Goal: Book appointment/travel/reservation

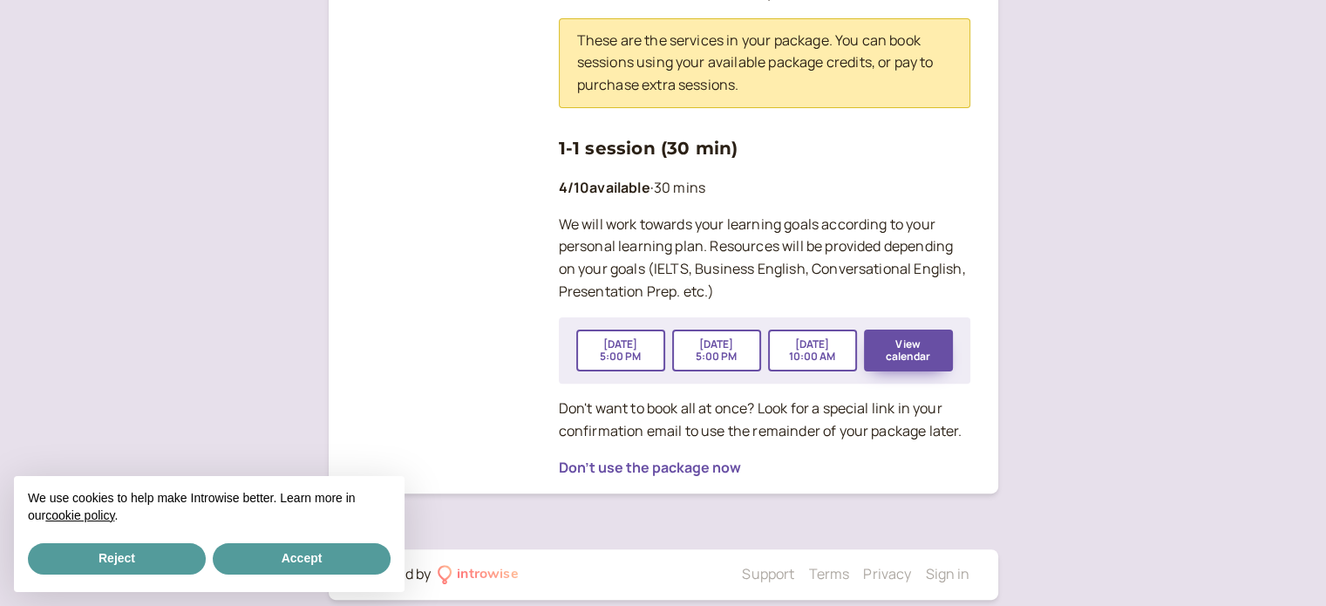
scroll to position [477, 0]
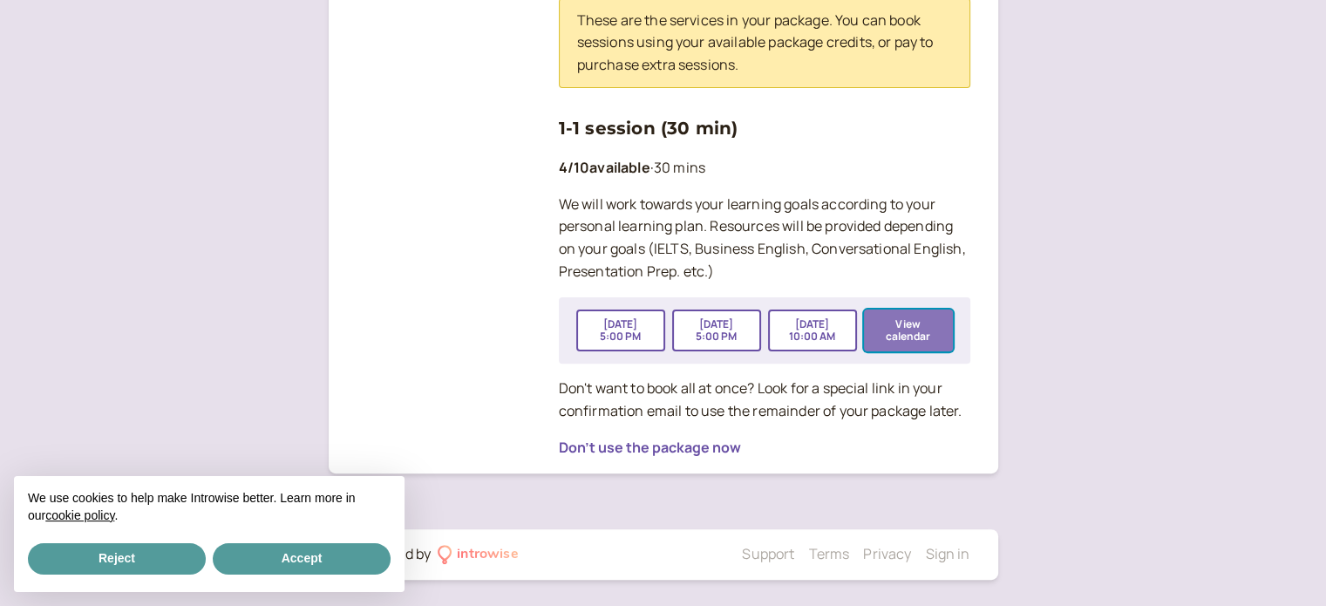
click at [882, 331] on button "View calendar" at bounding box center [908, 330] width 89 height 42
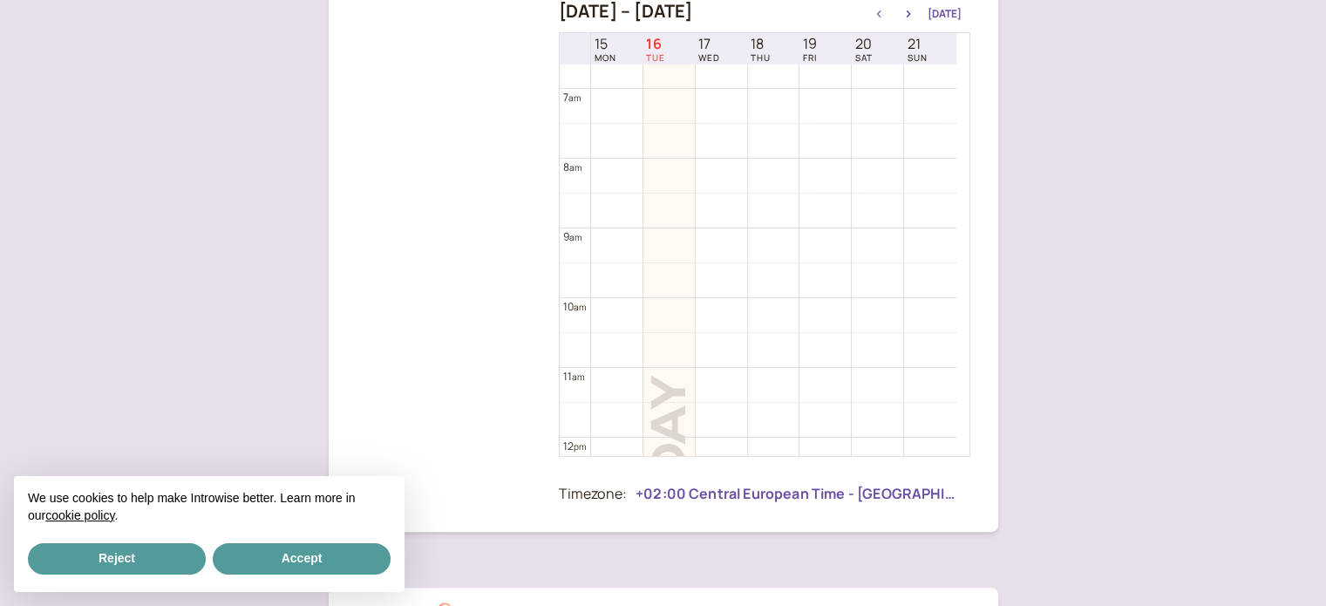
scroll to position [323, 0]
click at [906, 12] on icon "button" at bounding box center [908, 13] width 21 height 7
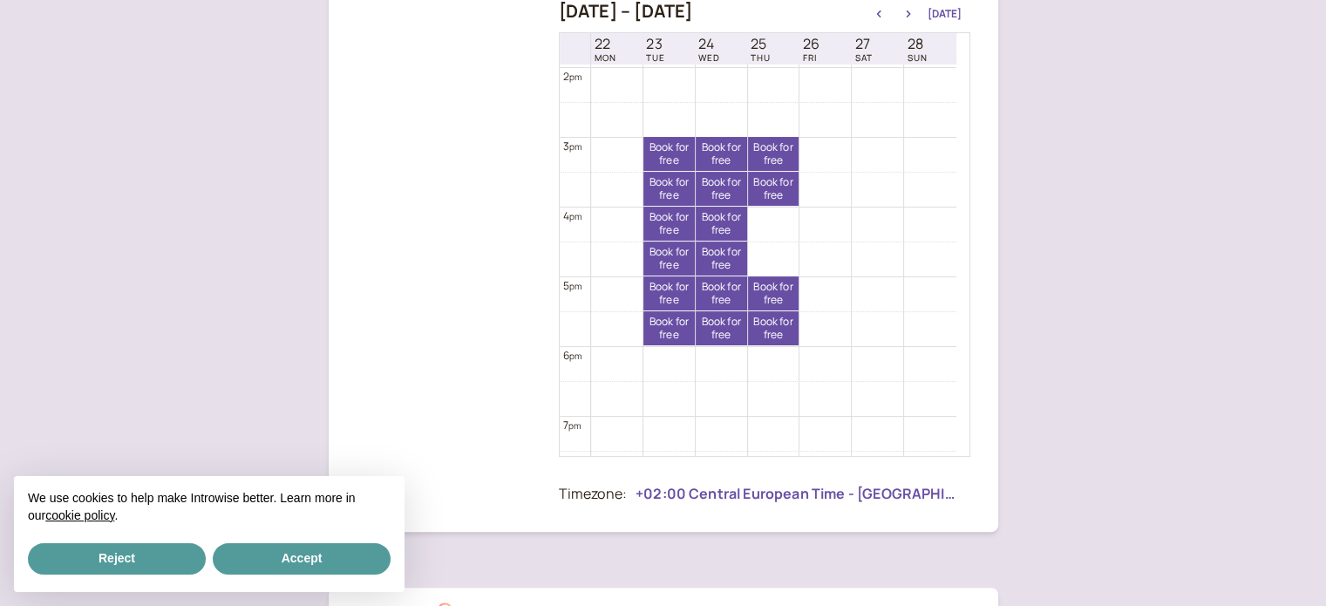
scroll to position [933, 0]
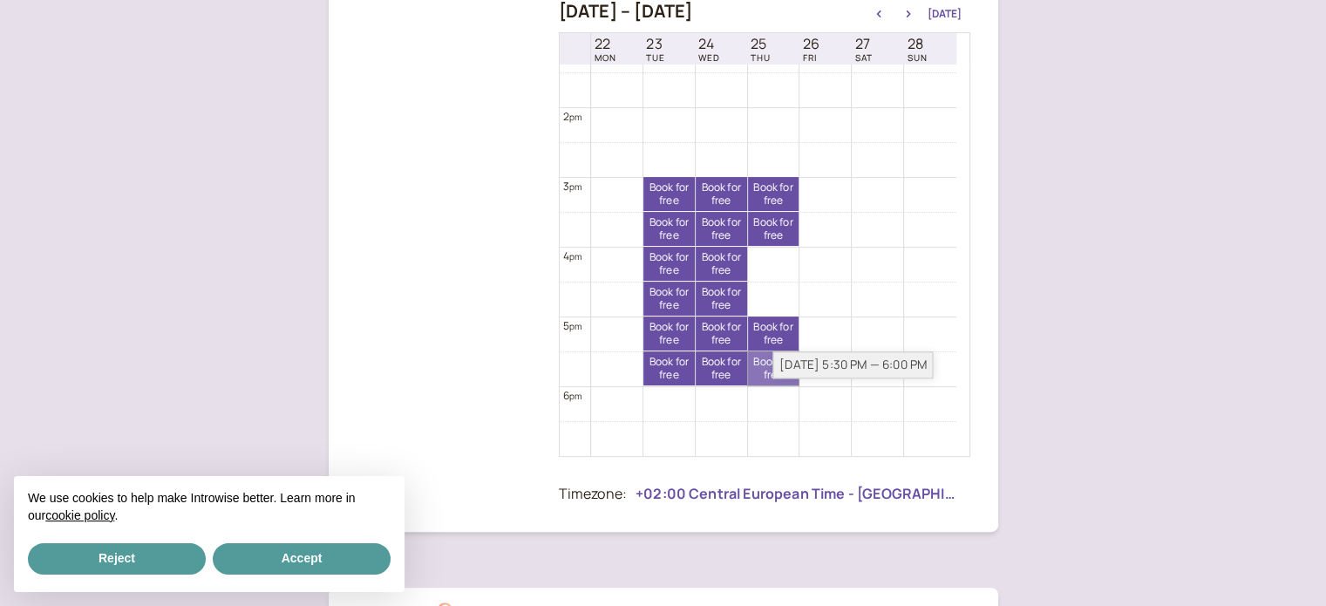
click at [764, 369] on link "Book for free free" at bounding box center [773, 368] width 51 height 34
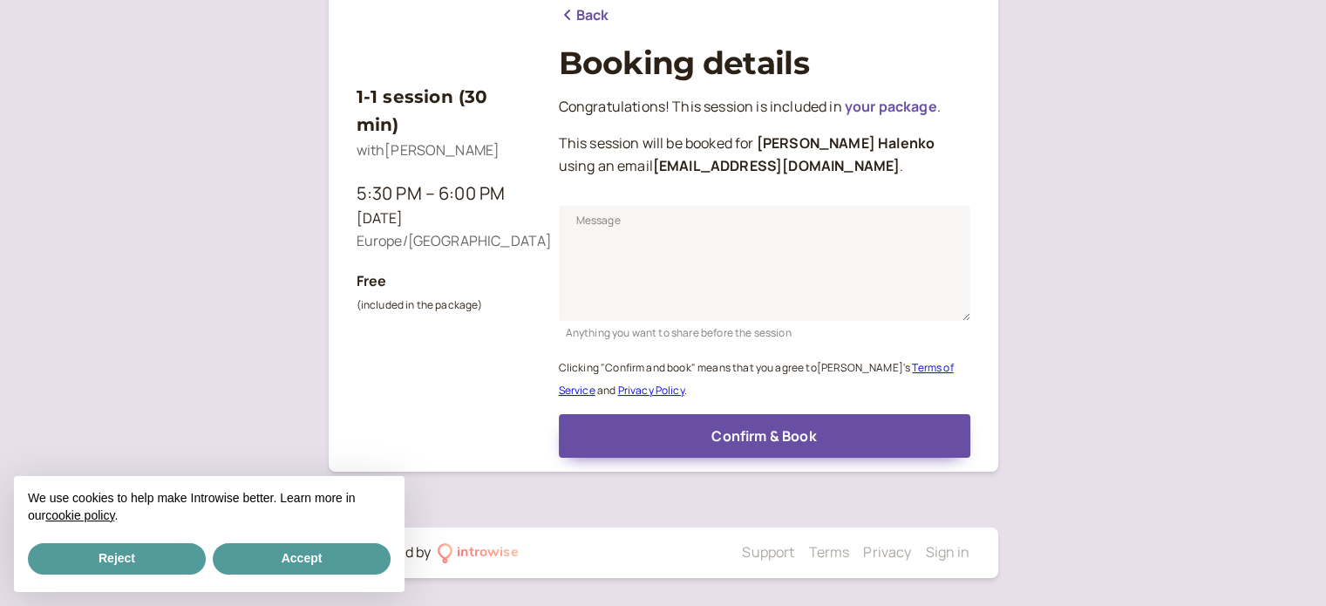
scroll to position [216, 0]
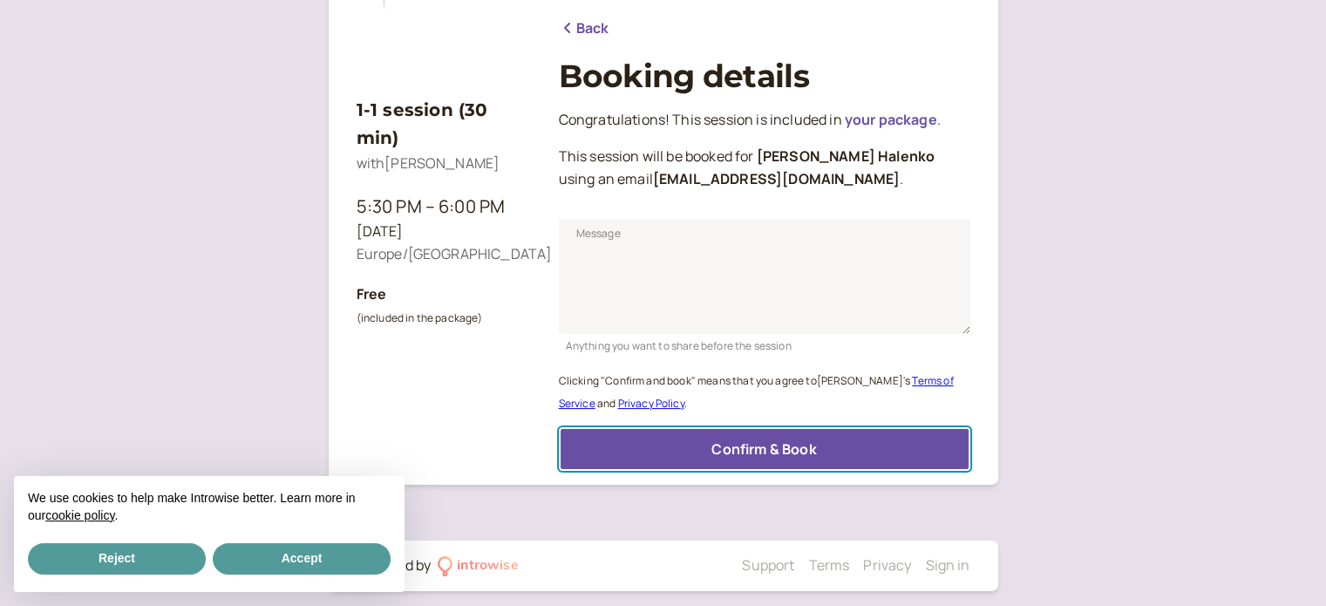
drag, startPoint x: 754, startPoint y: 440, endPoint x: 852, endPoint y: 389, distance: 111.1
click at [753, 440] on span "Confirm & Book" at bounding box center [763, 448] width 105 height 19
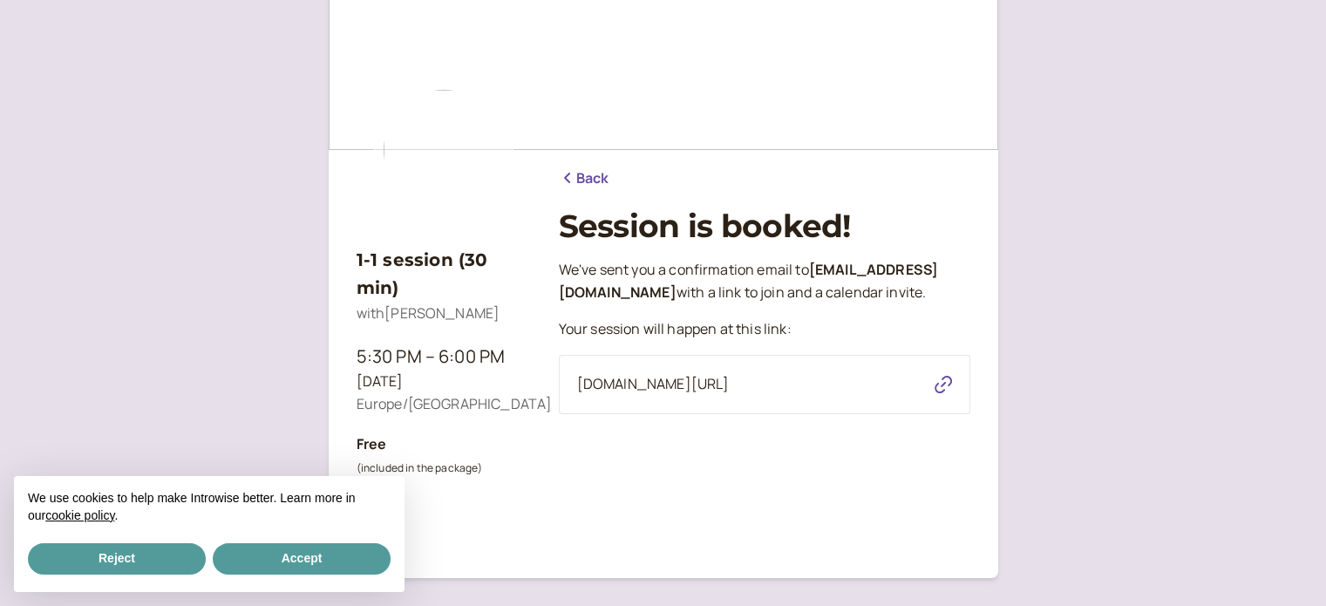
scroll to position [0, 0]
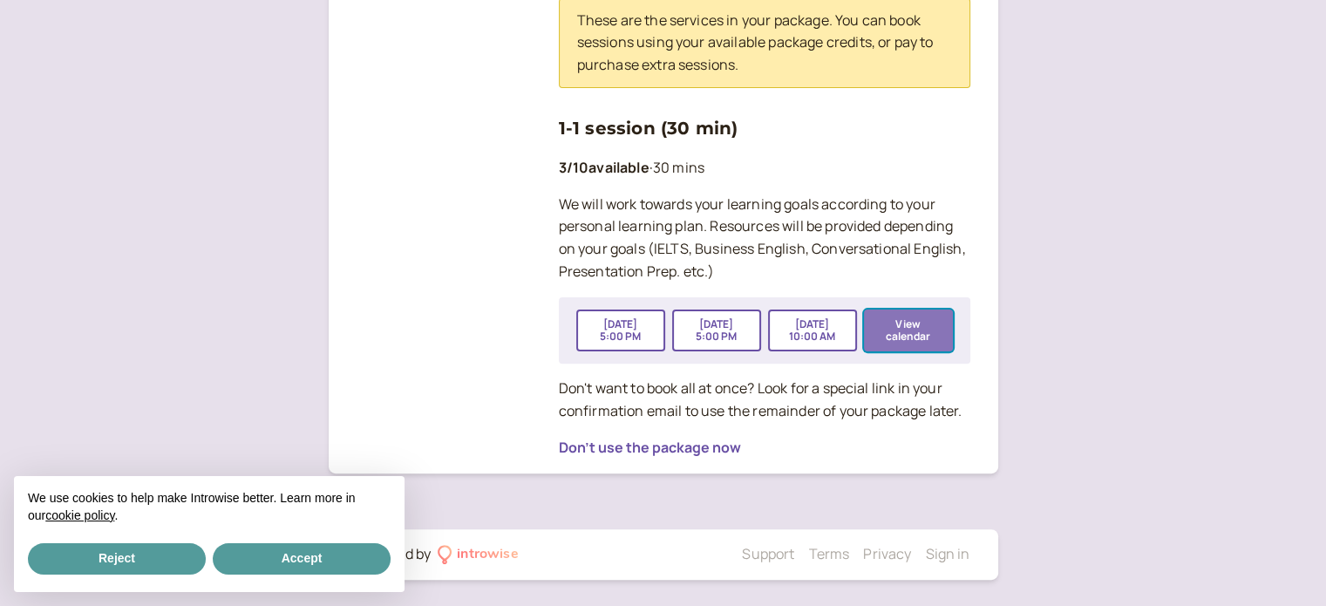
click at [903, 328] on button "View calendar" at bounding box center [908, 330] width 89 height 42
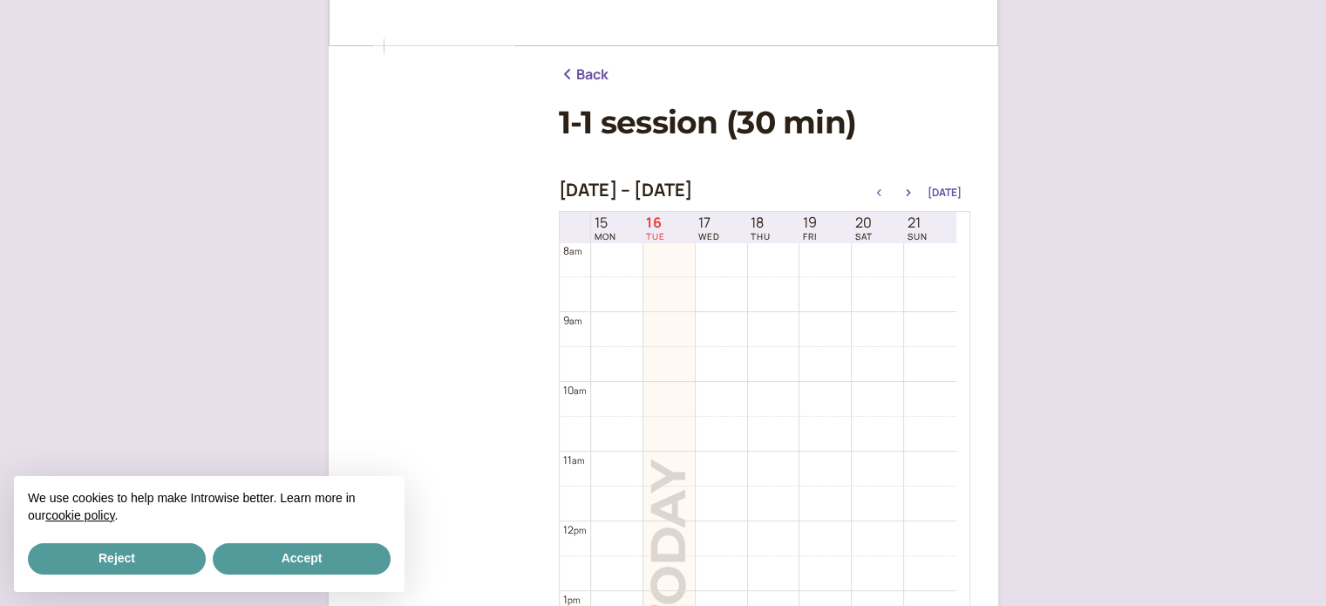
scroll to position [174, 0]
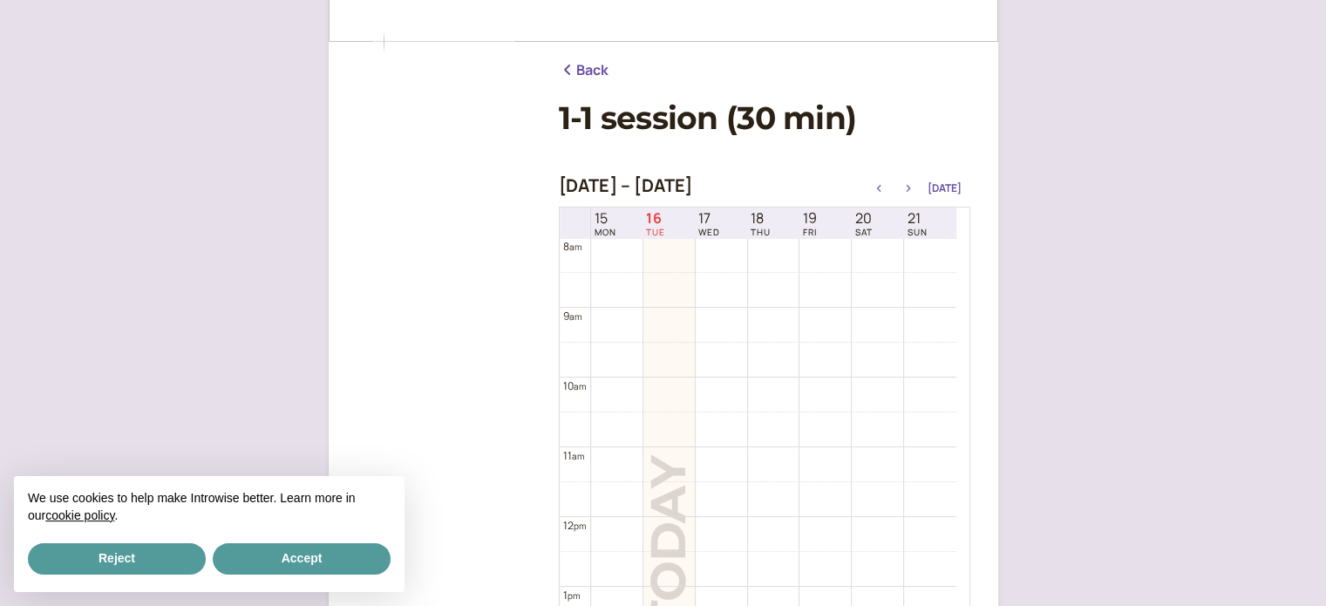
click at [915, 182] on button "button" at bounding box center [908, 188] width 21 height 12
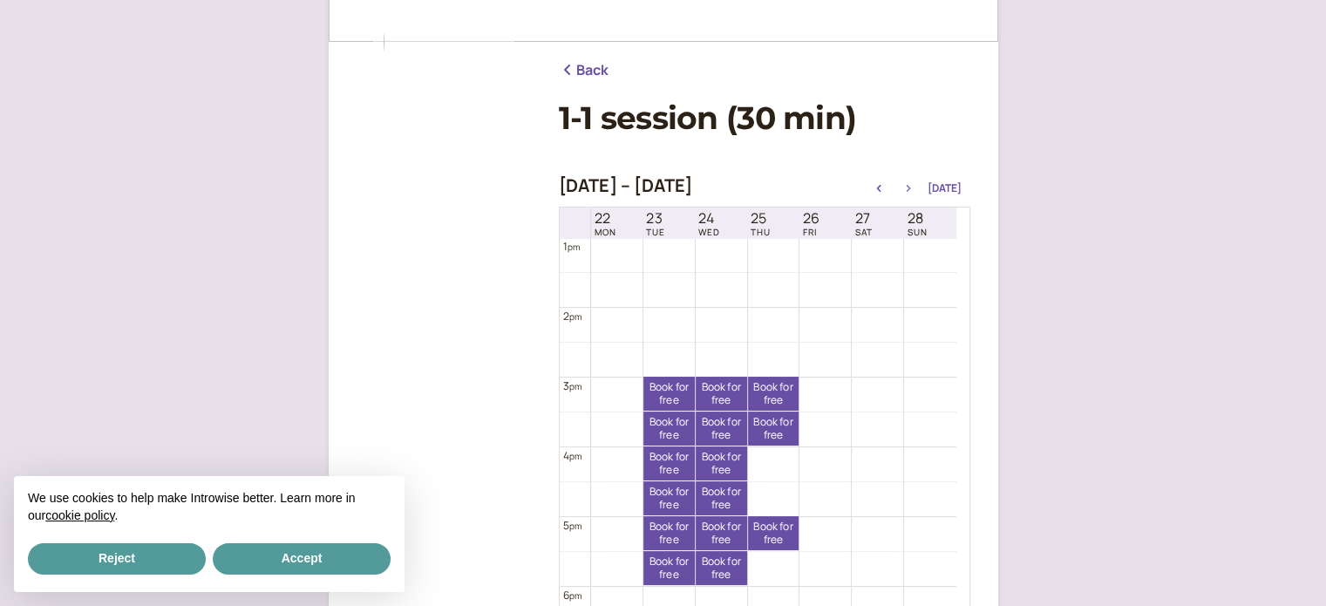
click at [919, 182] on button "button" at bounding box center [908, 188] width 21 height 12
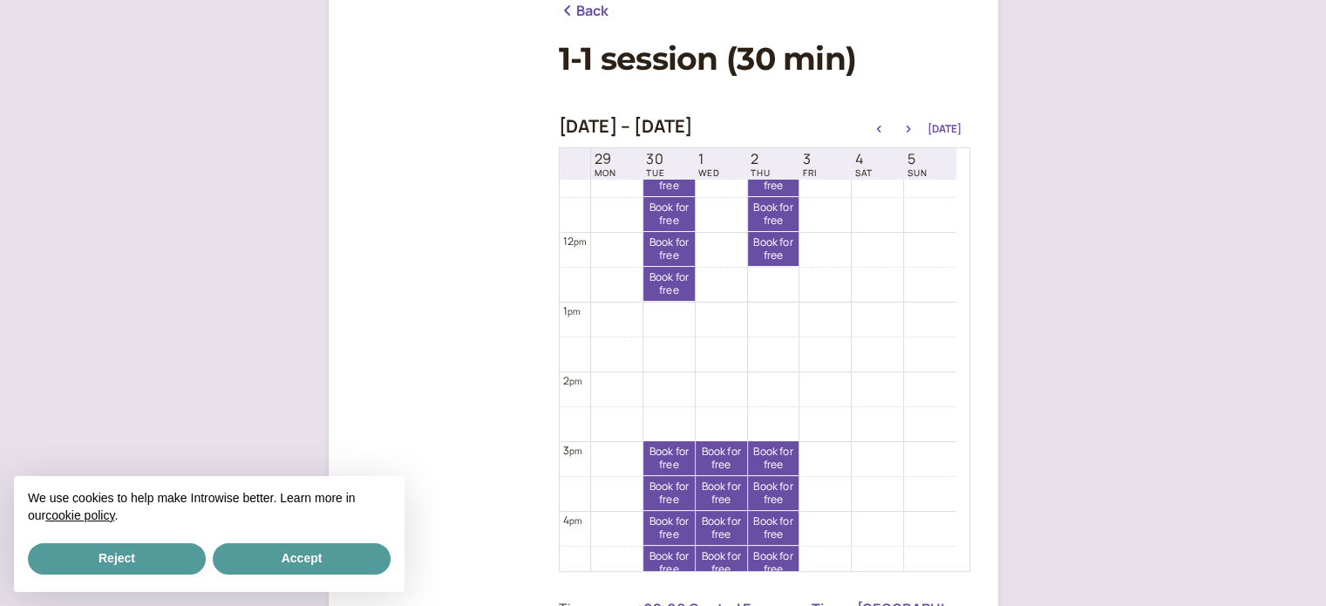
scroll to position [697, 0]
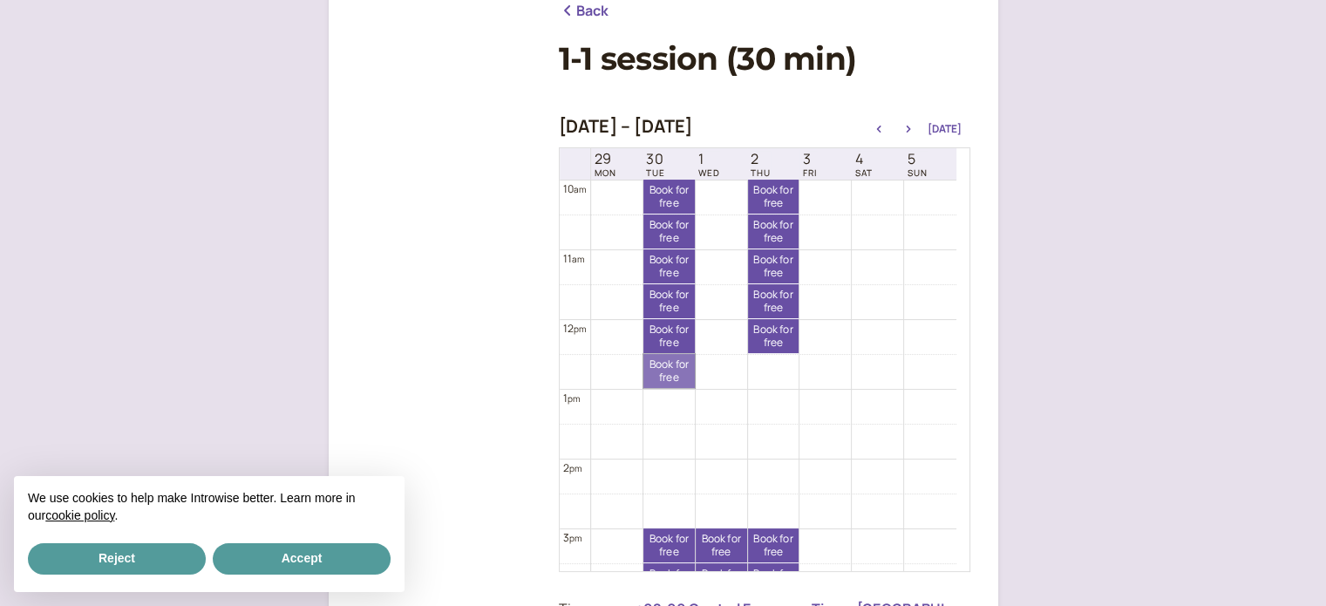
click at [663, 366] on link "Book for free free" at bounding box center [668, 371] width 51 height 34
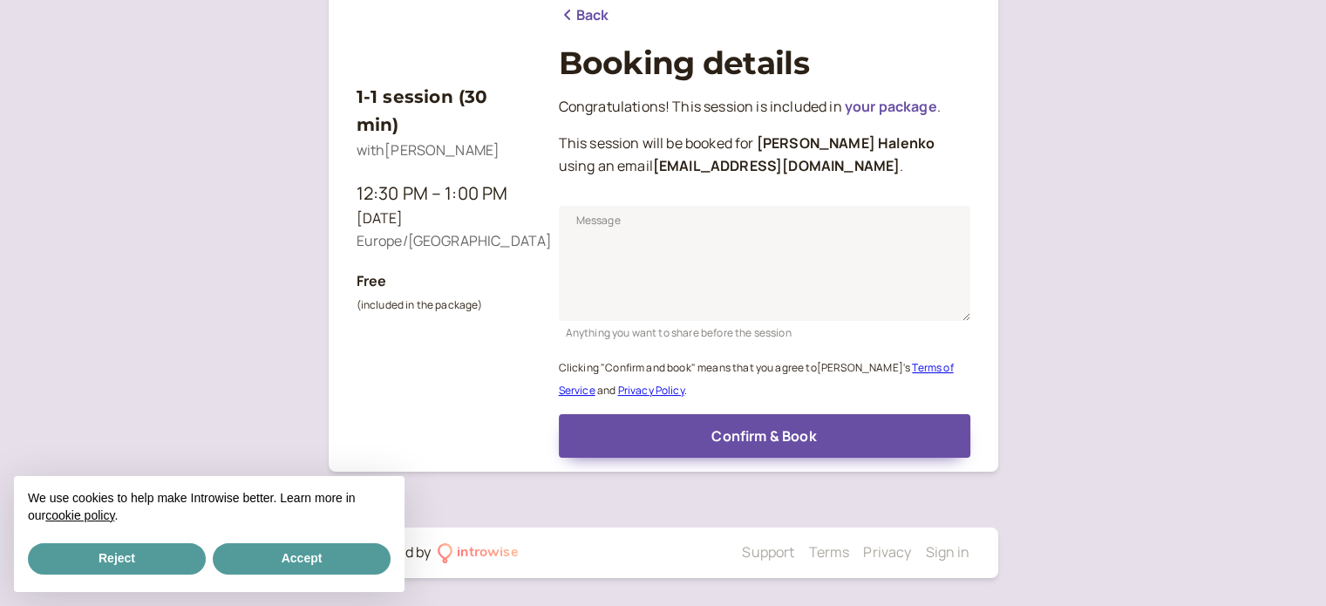
scroll to position [216, 0]
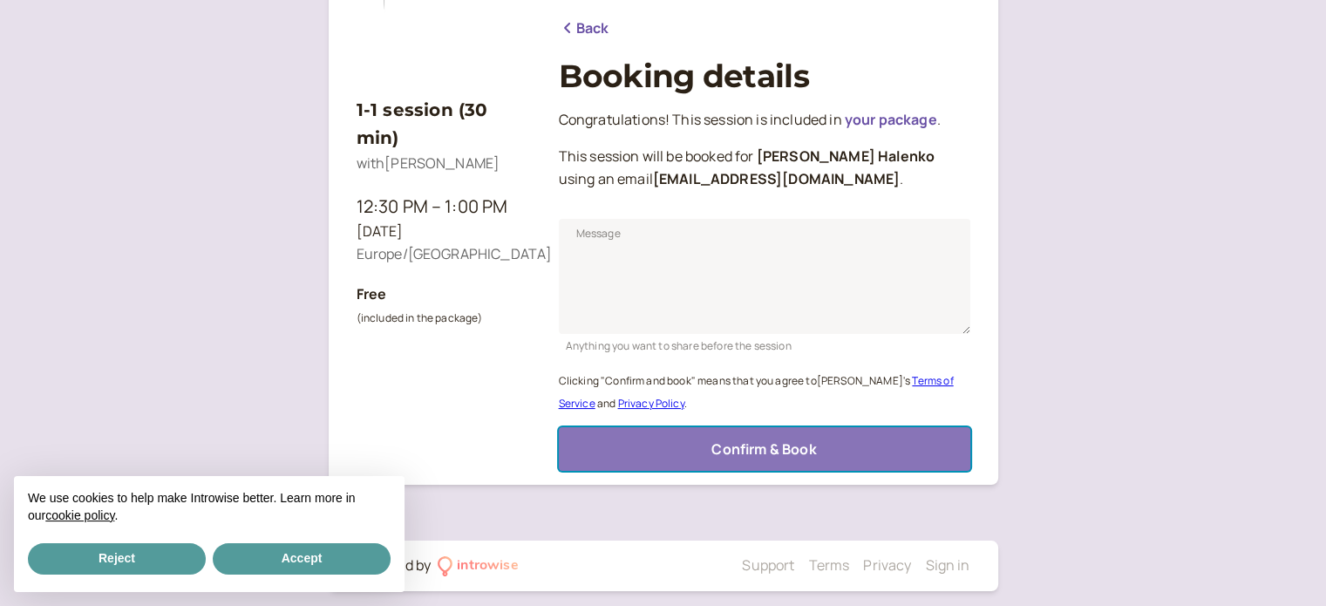
click at [775, 445] on span "Confirm & Book" at bounding box center [763, 448] width 105 height 19
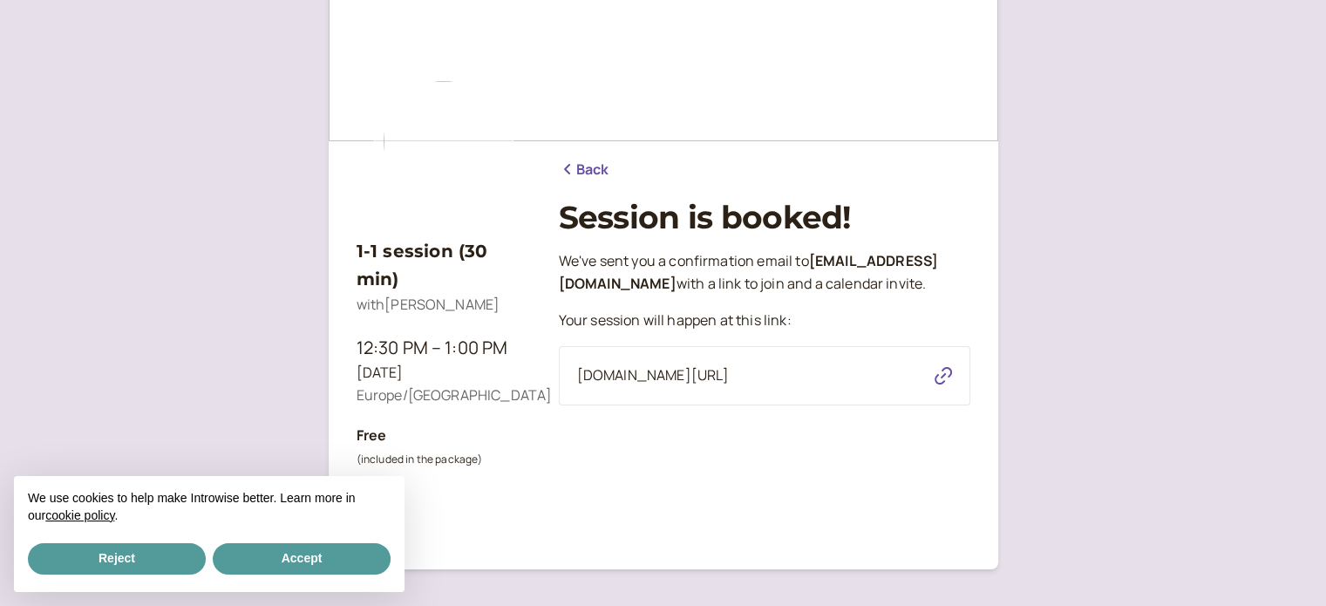
scroll to position [0, 0]
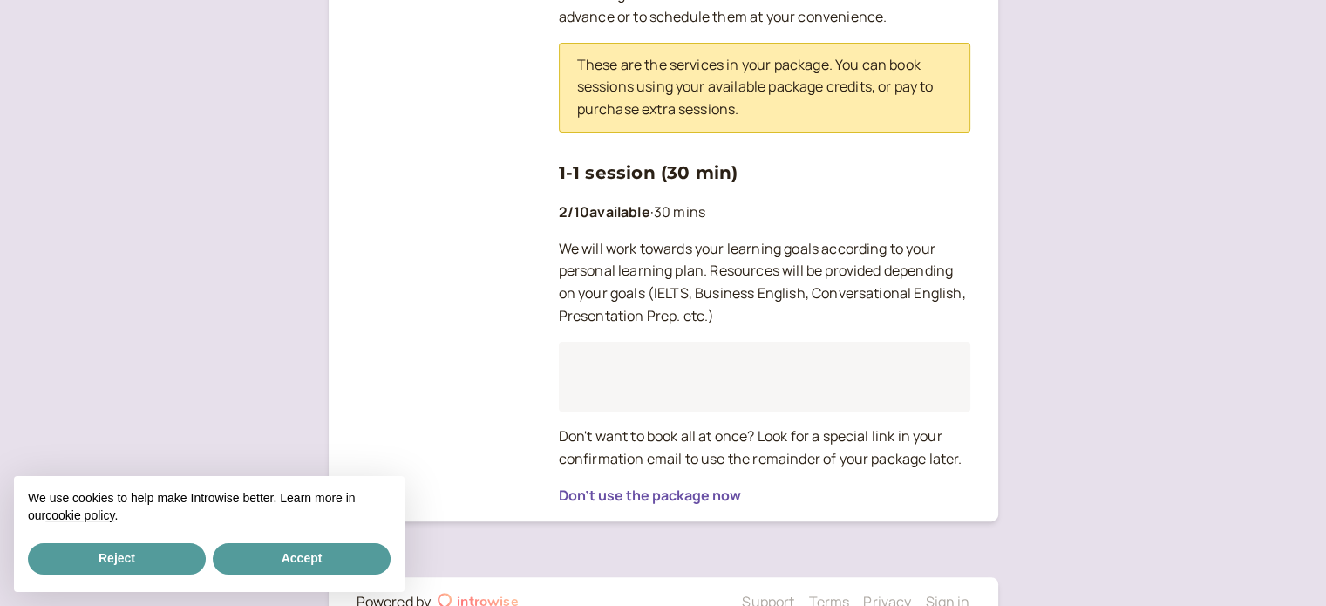
scroll to position [436, 0]
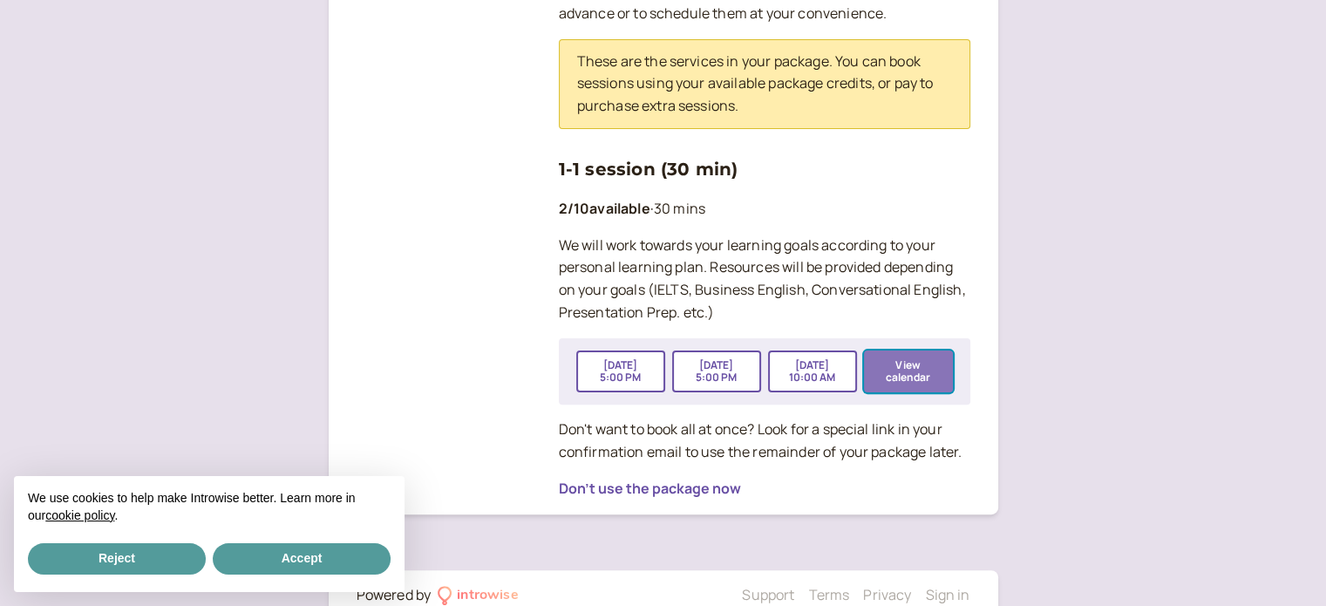
click at [925, 369] on button "View calendar" at bounding box center [908, 371] width 89 height 42
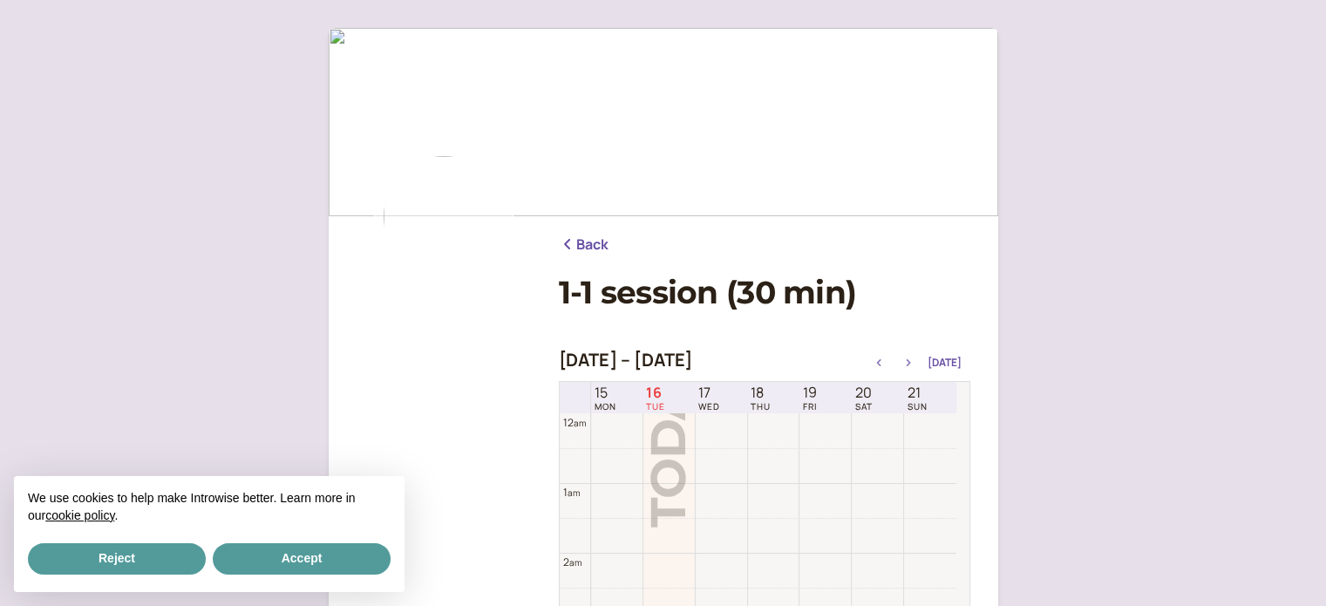
scroll to position [560, 0]
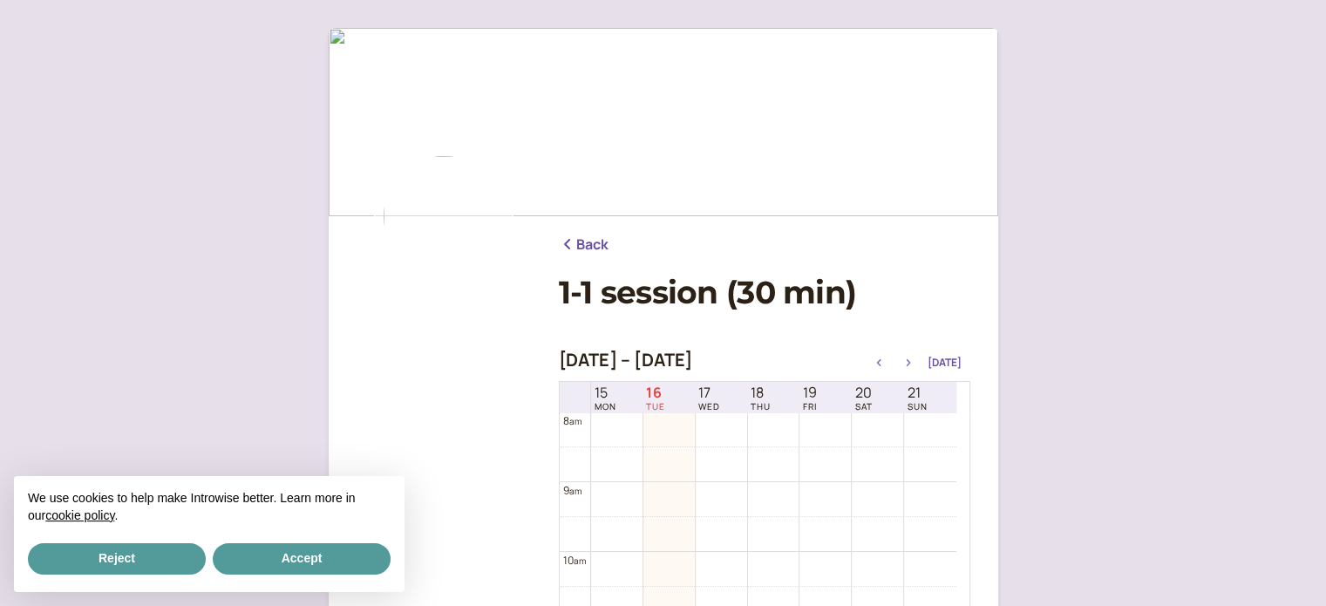
click at [916, 359] on icon "button" at bounding box center [908, 362] width 21 height 7
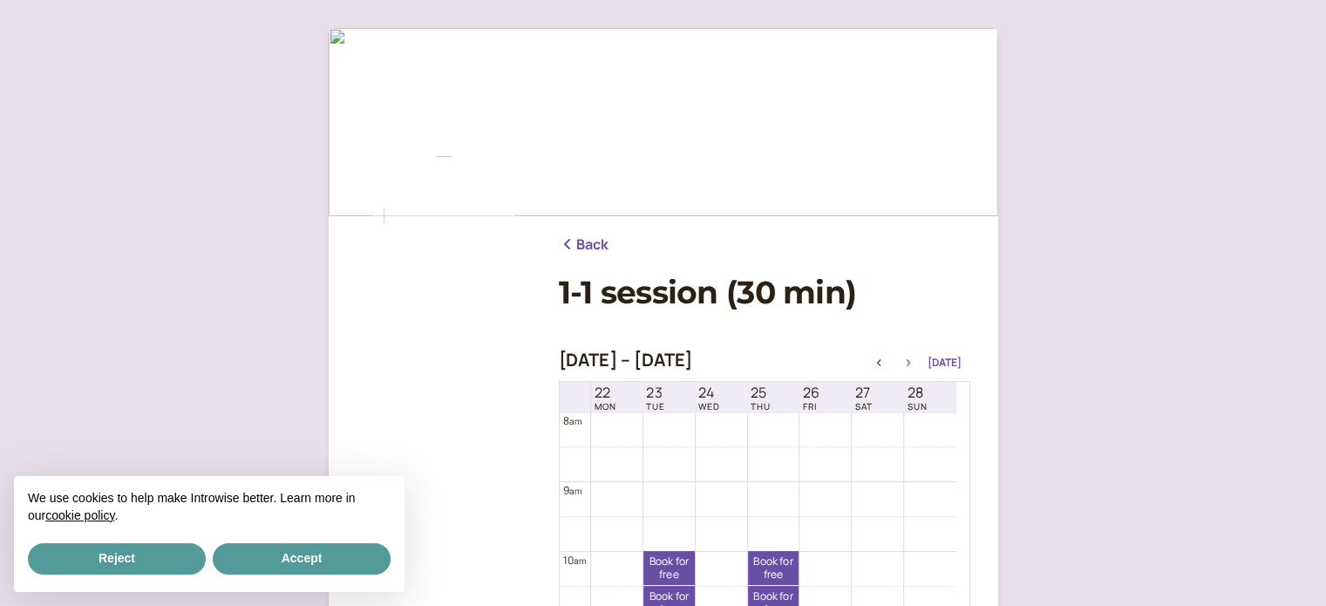
click at [916, 359] on icon "button" at bounding box center [908, 362] width 21 height 7
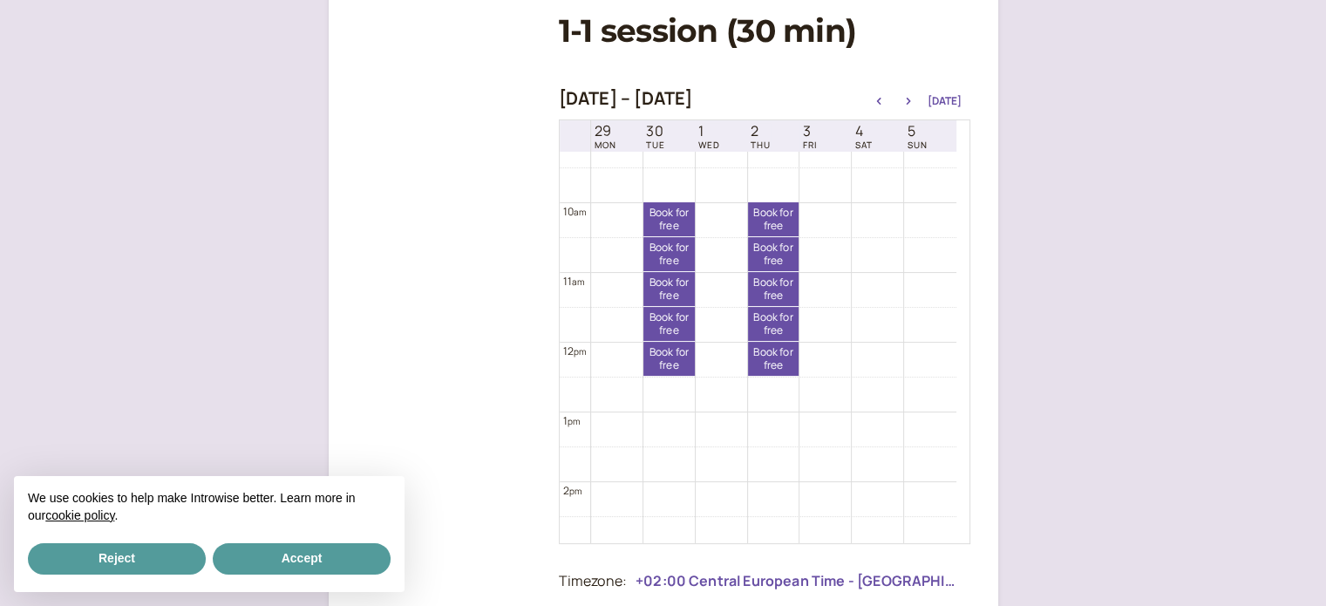
scroll to position [298, 0]
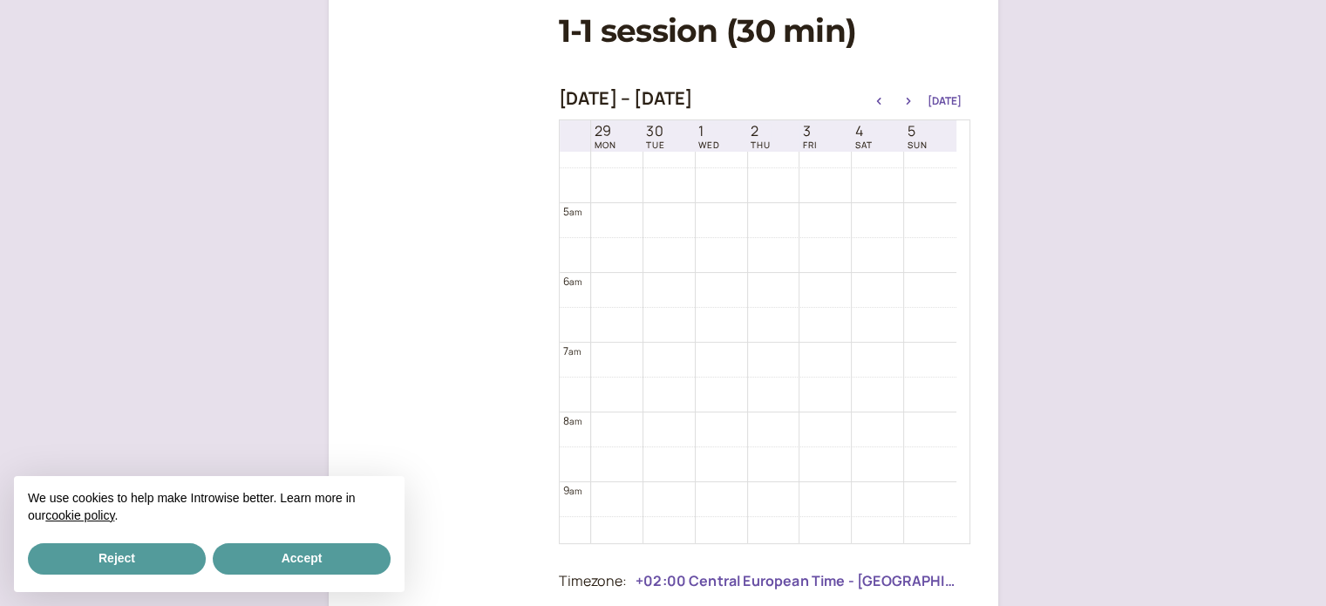
click at [912, 89] on div "Sep 29 – Oct 6, 2025 Today" at bounding box center [764, 100] width 411 height 24
click at [908, 98] on icon "button" at bounding box center [908, 101] width 21 height 7
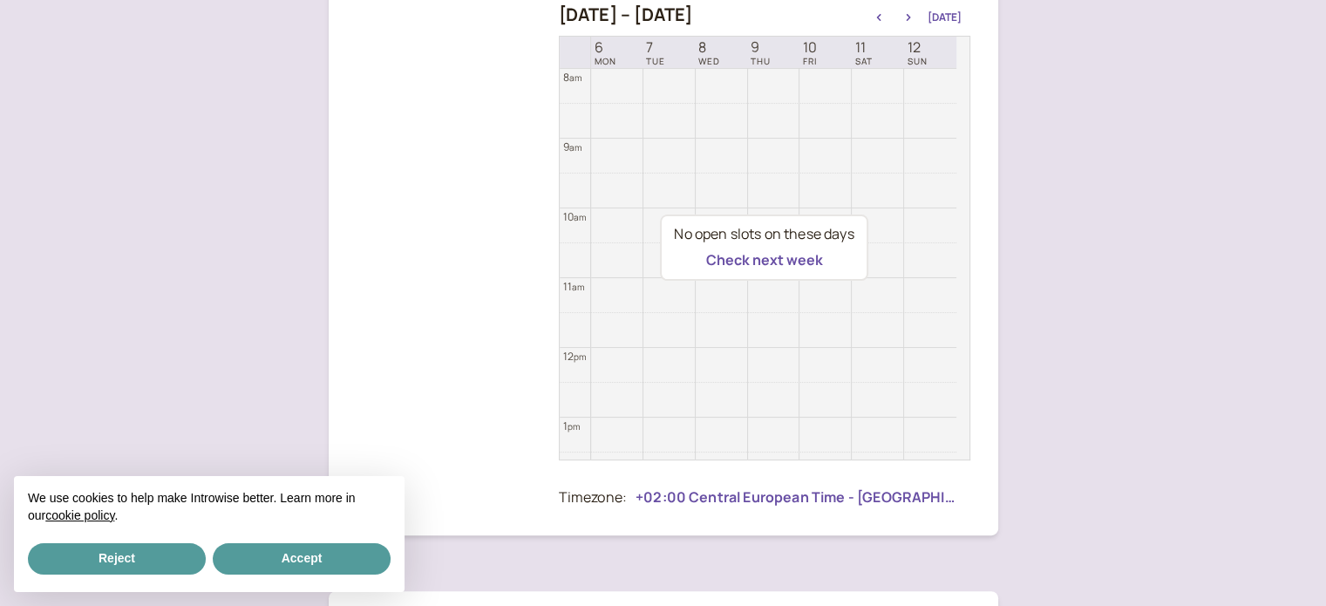
scroll to position [234, 0]
